Goal: Check status: Check status

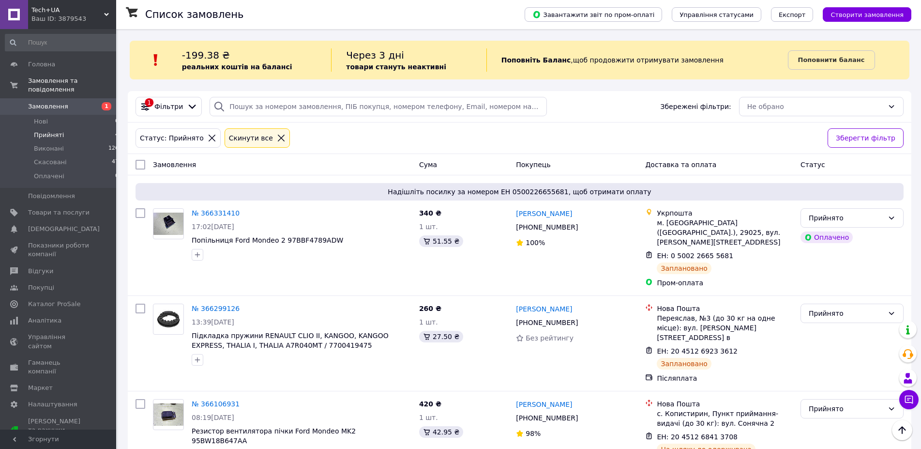
scroll to position [104, 0]
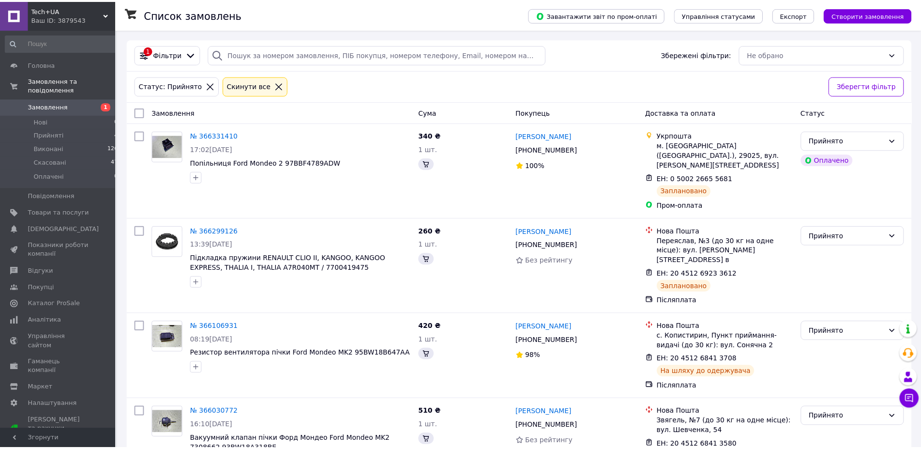
scroll to position [27, 0]
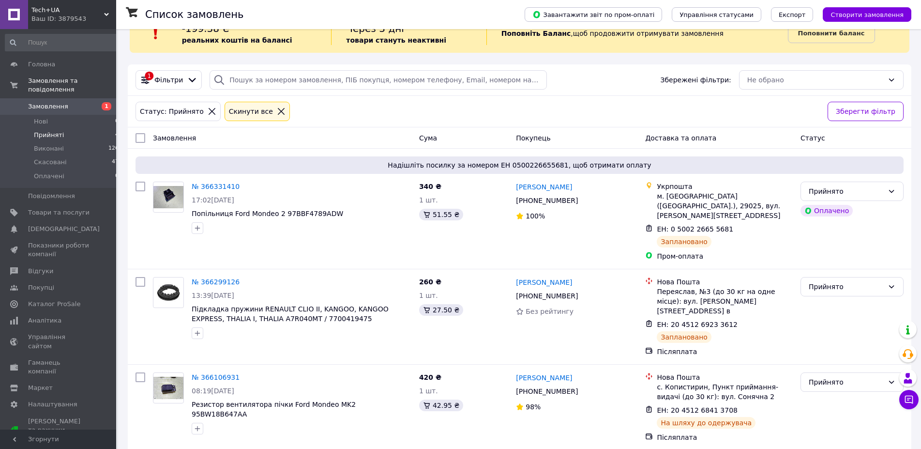
click at [50, 131] on span "Прийняті" at bounding box center [49, 135] width 30 height 9
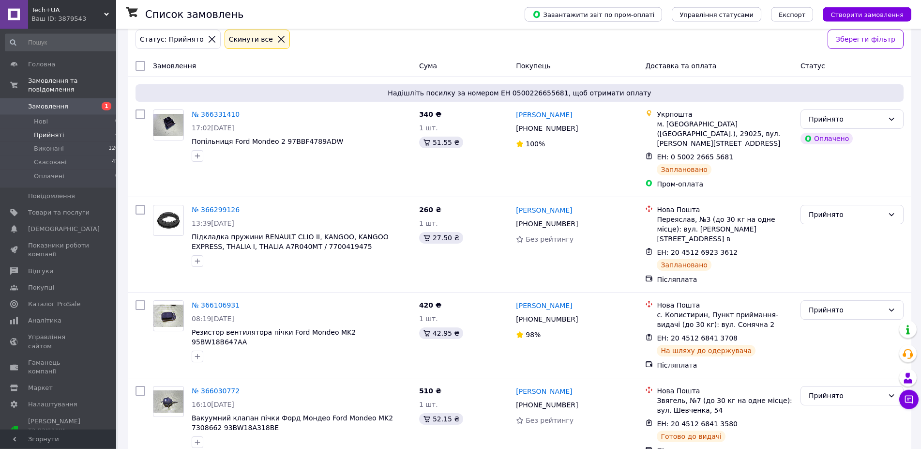
scroll to position [104, 0]
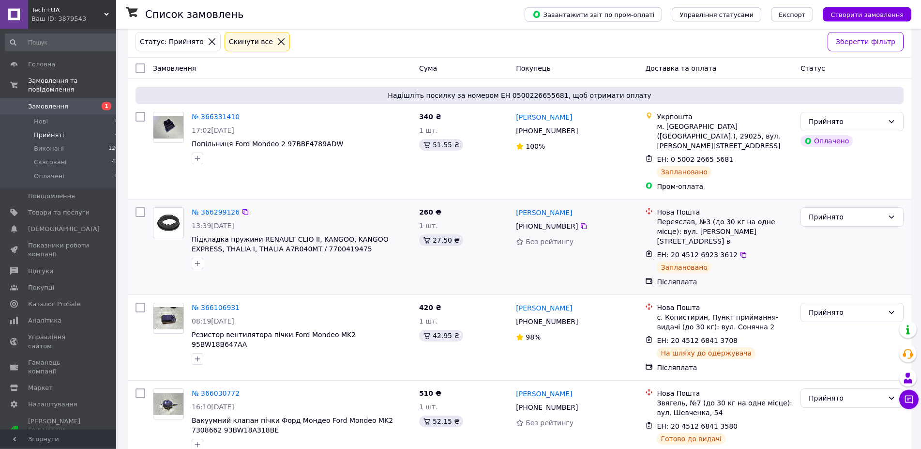
scroll to position [104, 0]
